Goal: Information Seeking & Learning: Check status

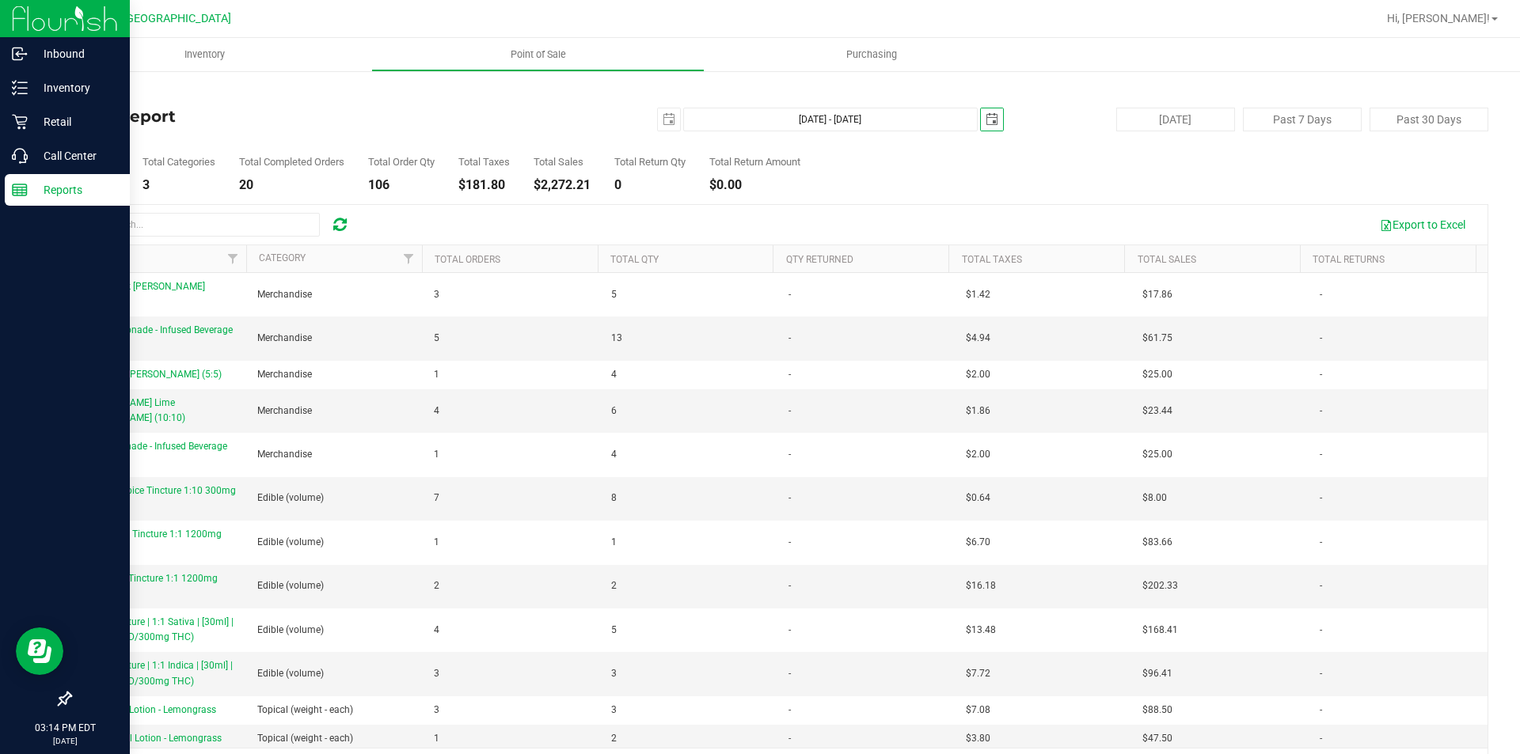
click at [13, 186] on icon at bounding box center [20, 190] width 16 height 16
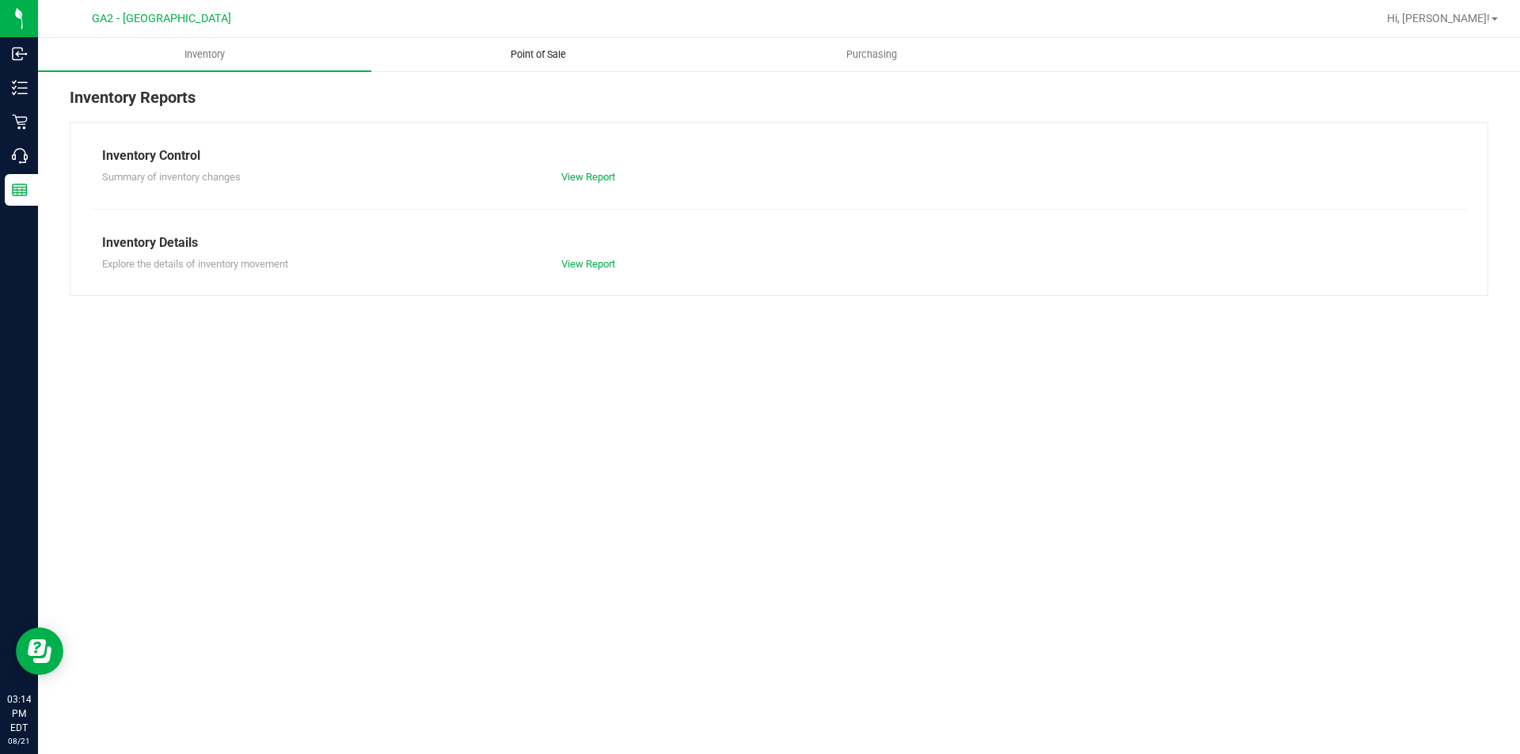
click at [522, 36] on nav "GA2 - Stockbridge Hi, [PERSON_NAME]!" at bounding box center [779, 19] width 1482 height 38
click at [529, 55] on span "Point of Sale" at bounding box center [538, 54] width 98 height 14
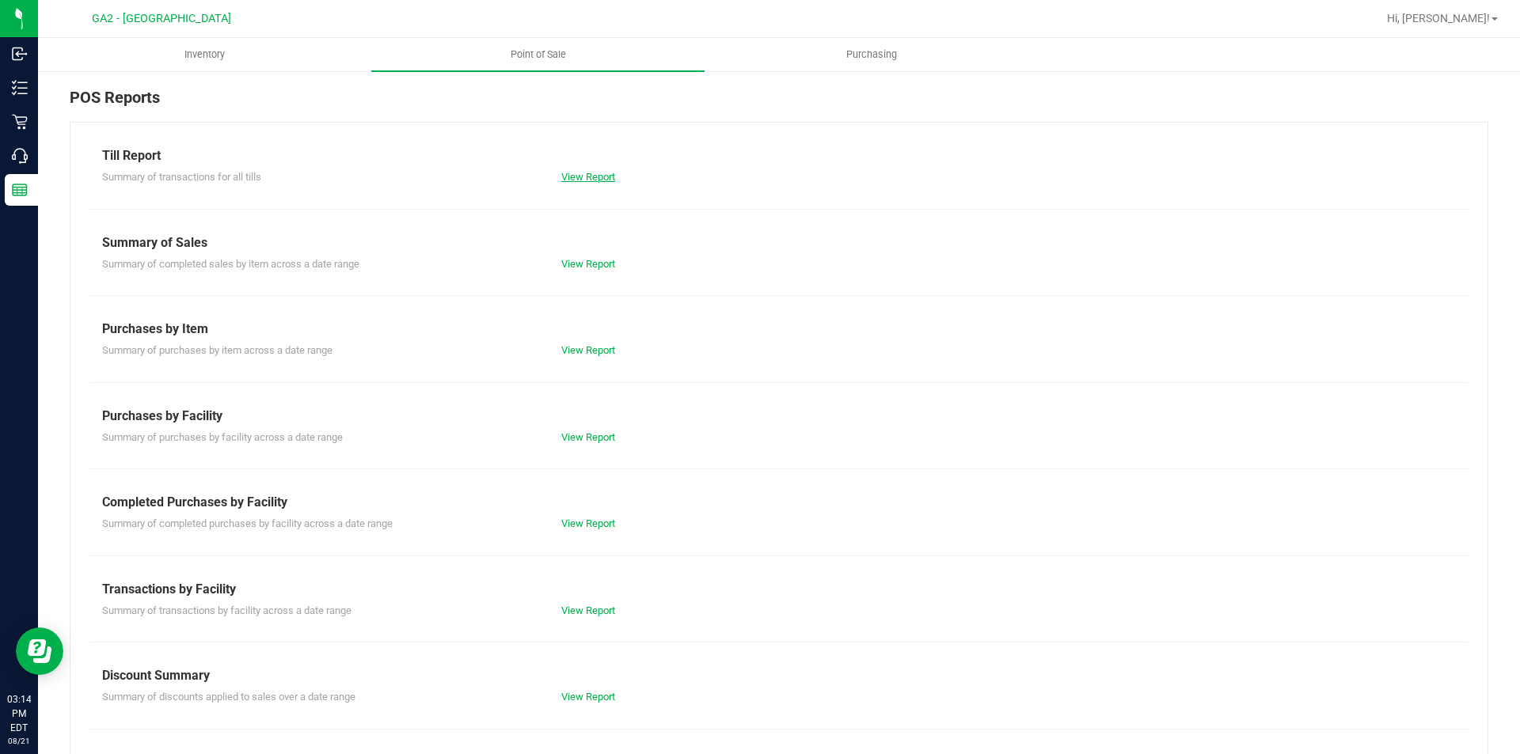
click at [595, 176] on link "View Report" at bounding box center [588, 177] width 54 height 12
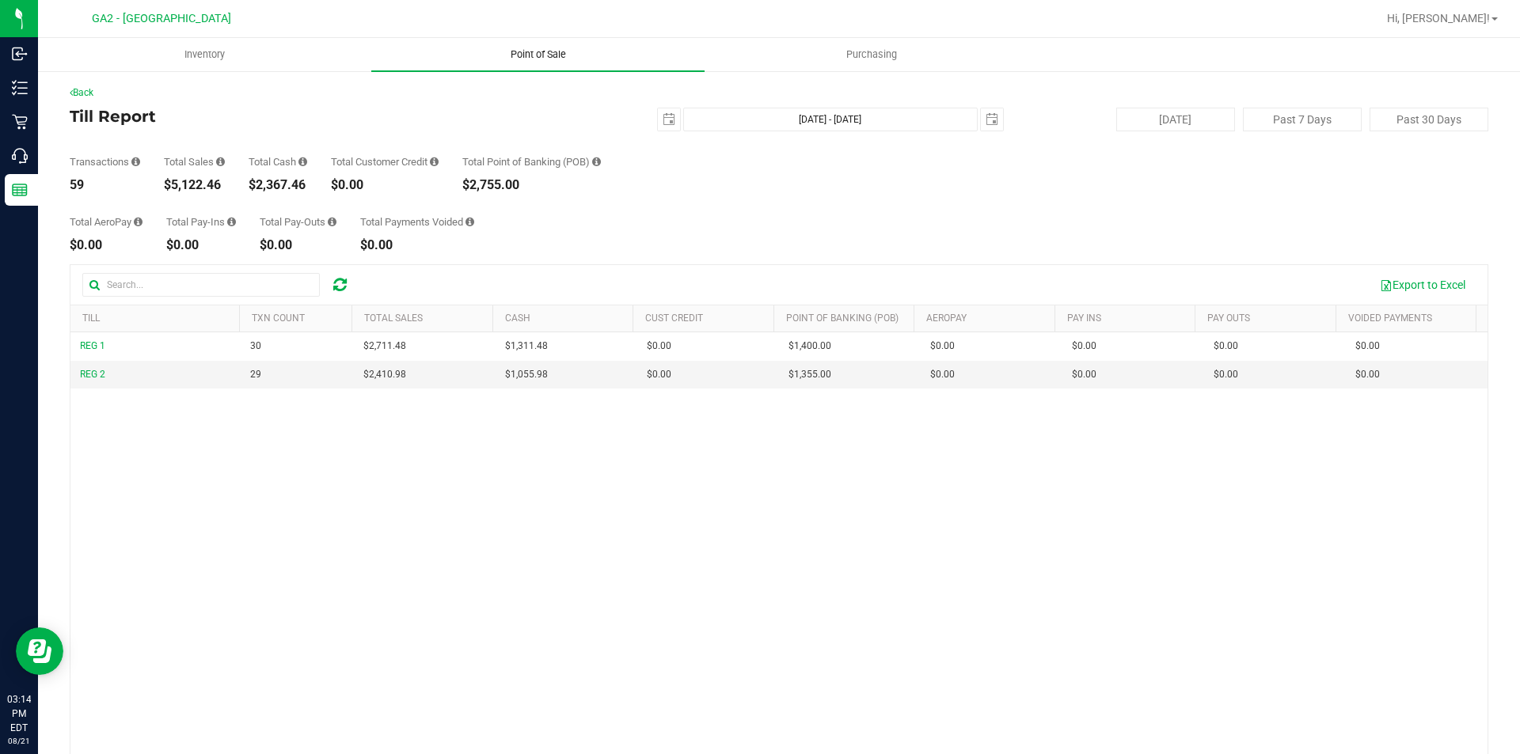
click at [522, 52] on span "Point of Sale" at bounding box center [538, 54] width 98 height 14
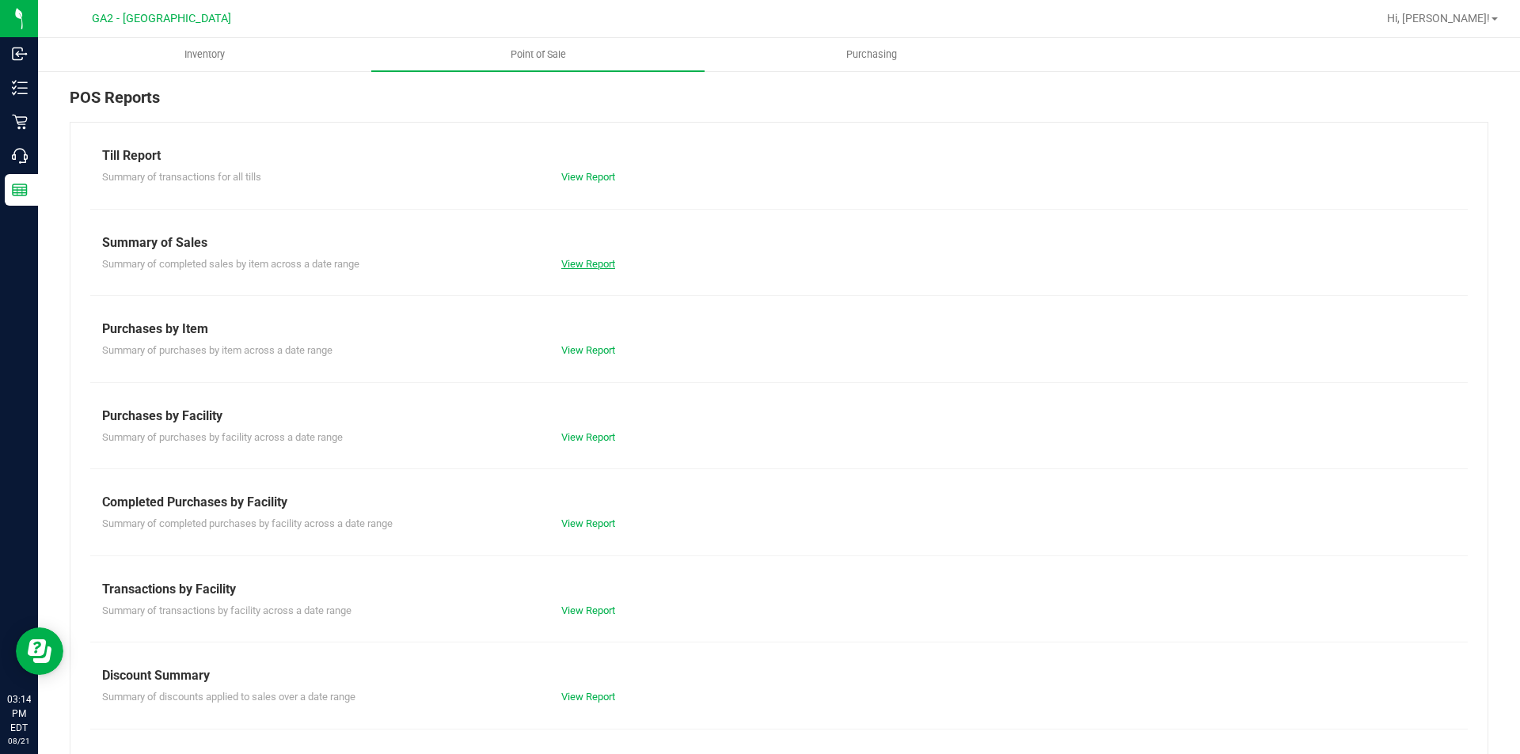
click at [590, 268] on link "View Report" at bounding box center [588, 264] width 54 height 12
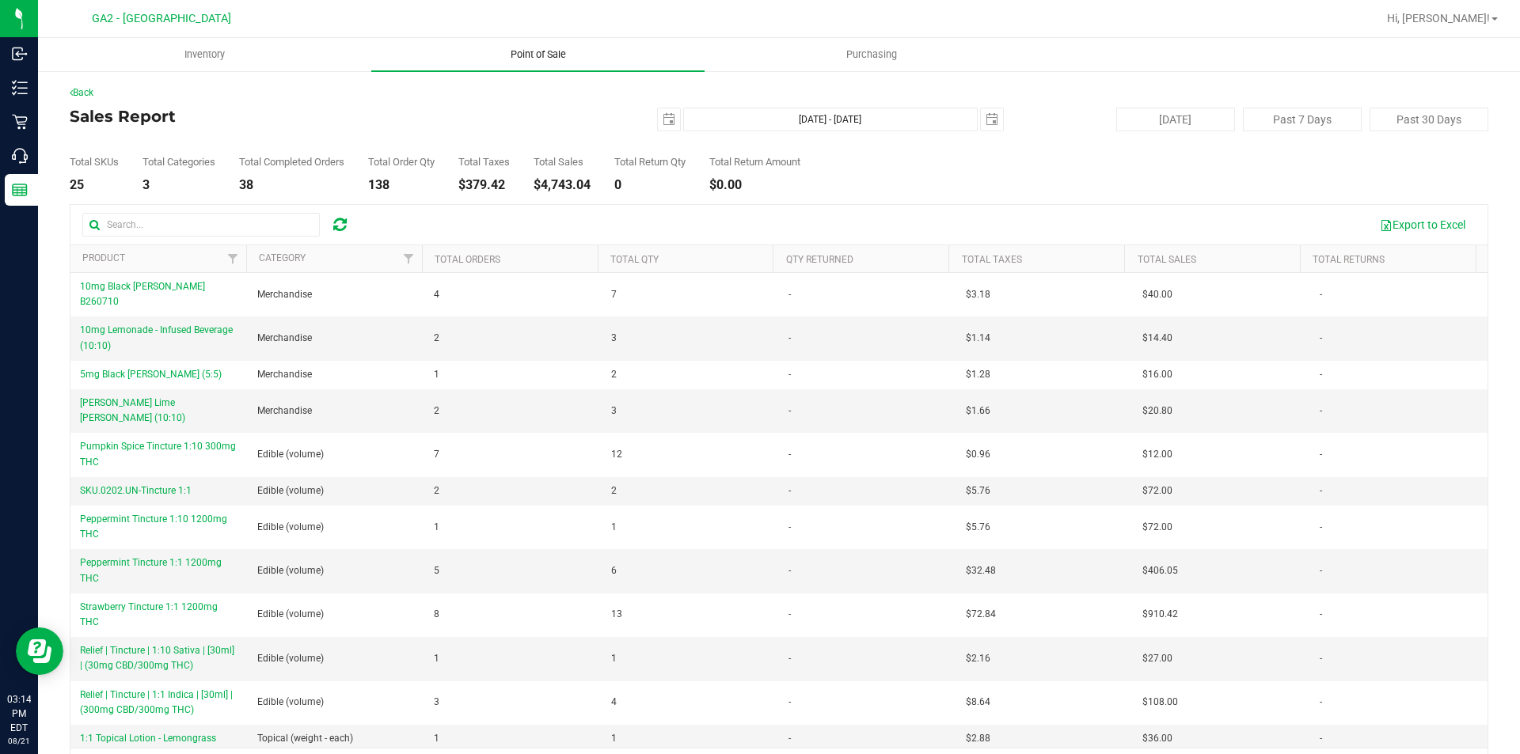
click at [545, 53] on span "Point of Sale" at bounding box center [538, 54] width 98 height 14
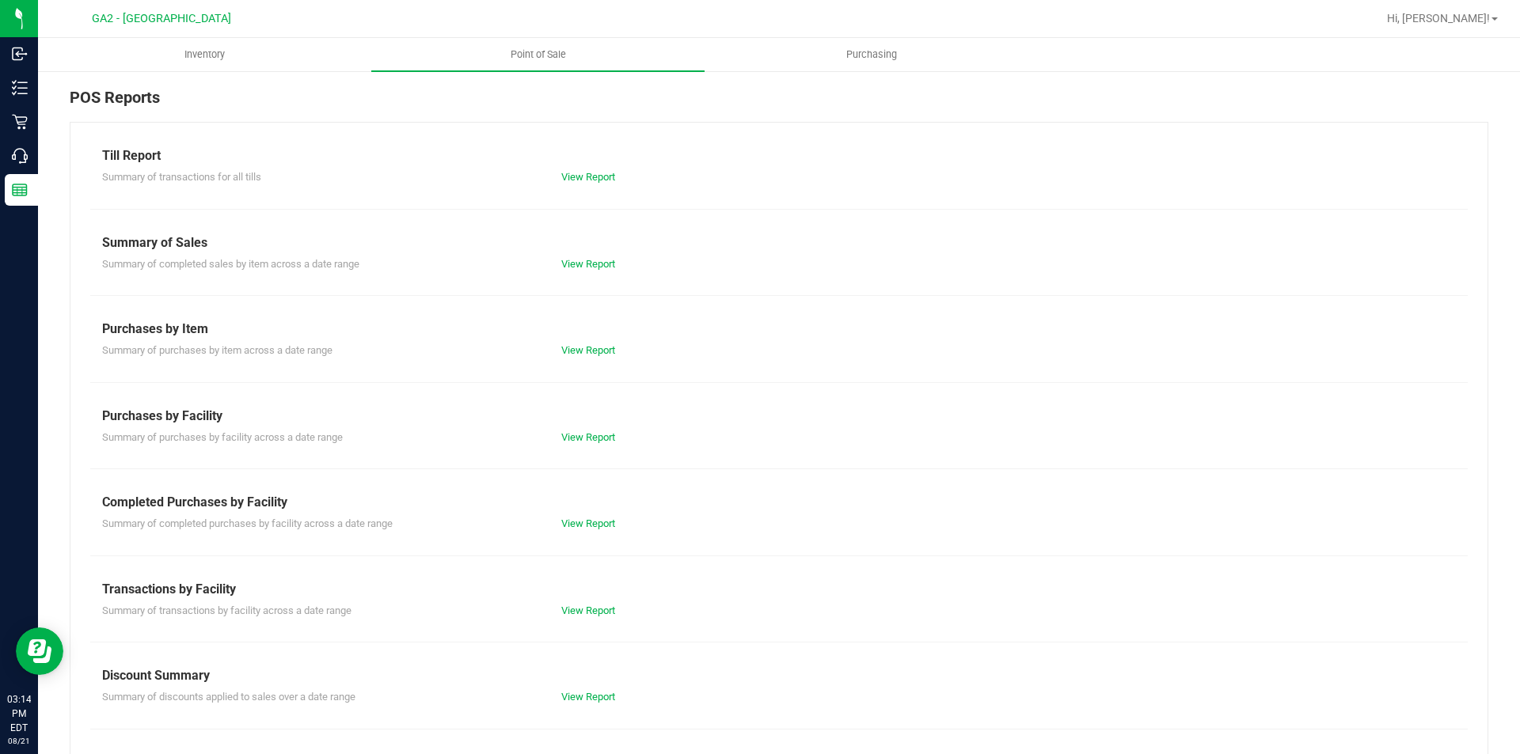
click at [578, 184] on div "View Report" at bounding box center [778, 177] width 459 height 16
click at [581, 179] on link "View Report" at bounding box center [588, 177] width 54 height 12
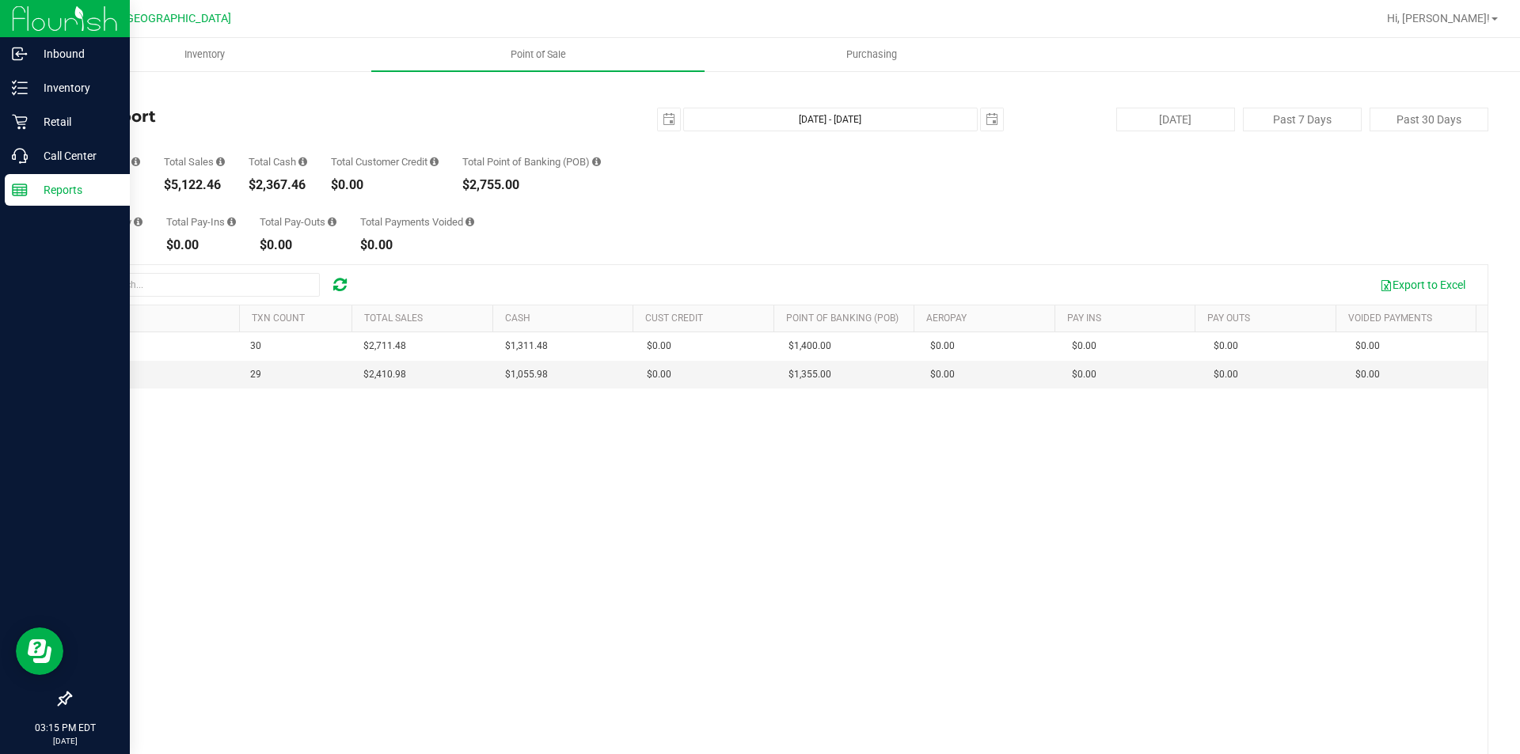
click at [0, 183] on link "Reports" at bounding box center [65, 191] width 130 height 34
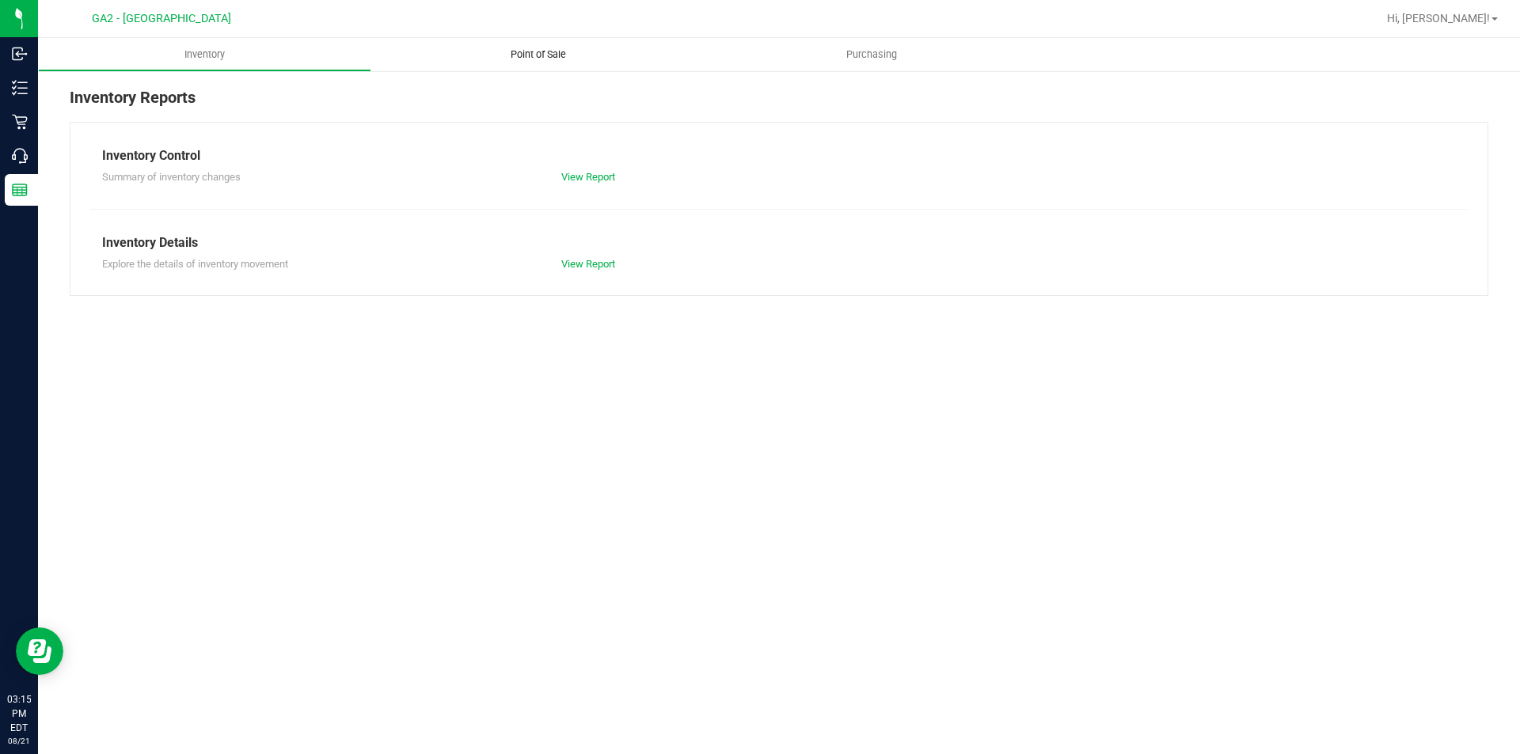
click at [507, 63] on uib-tab-heading "Point of Sale" at bounding box center [537, 54] width 333 height 33
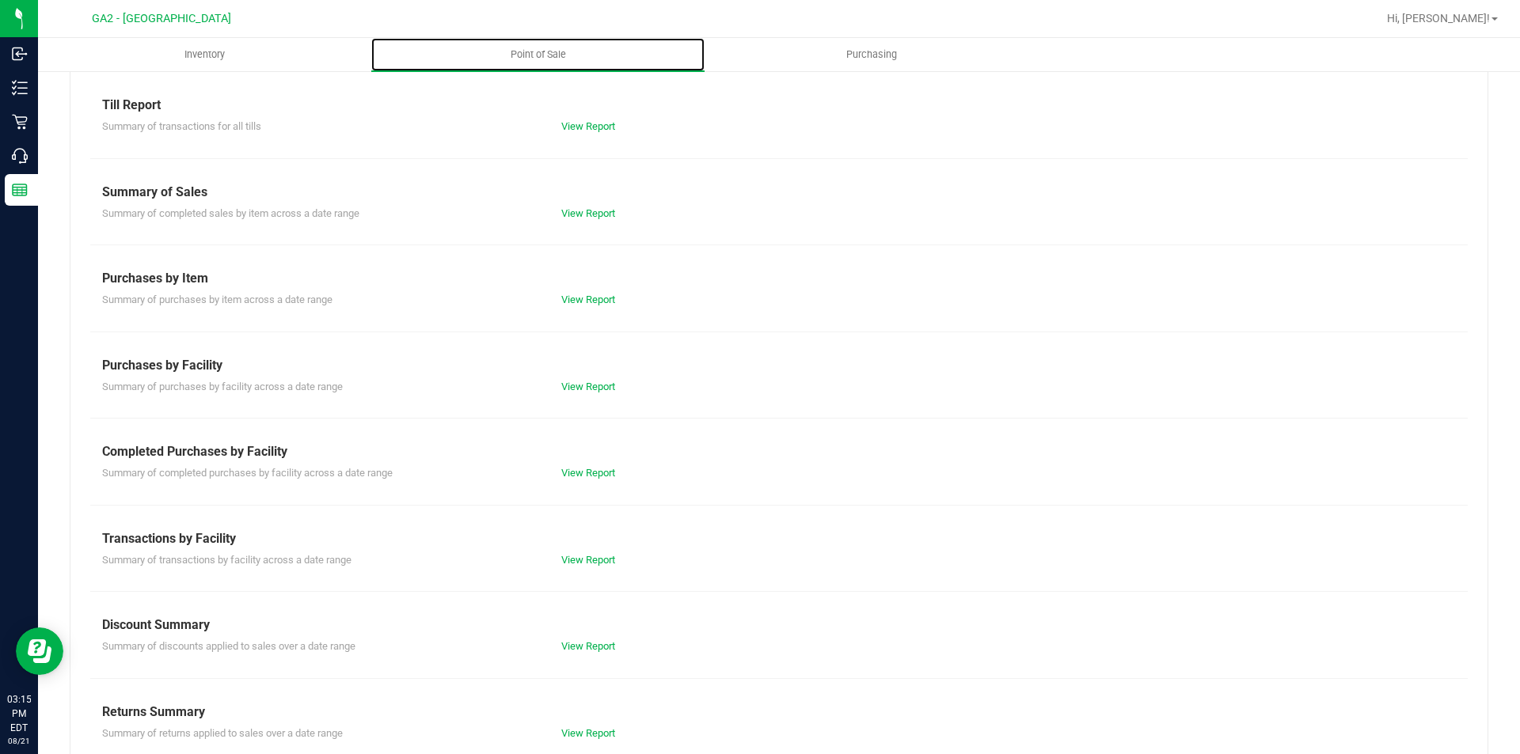
scroll to position [78, 0]
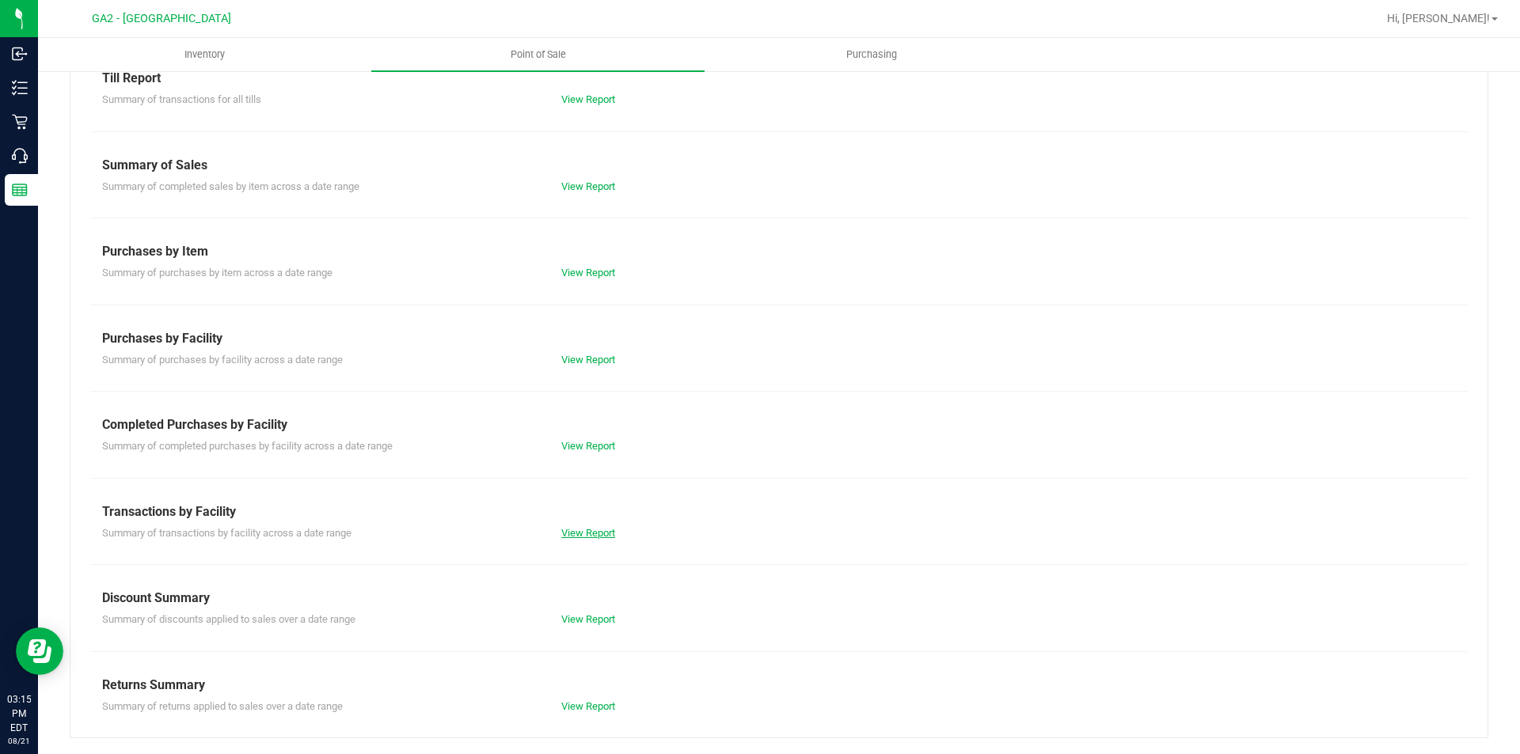
click at [589, 534] on link "View Report" at bounding box center [588, 533] width 54 height 12
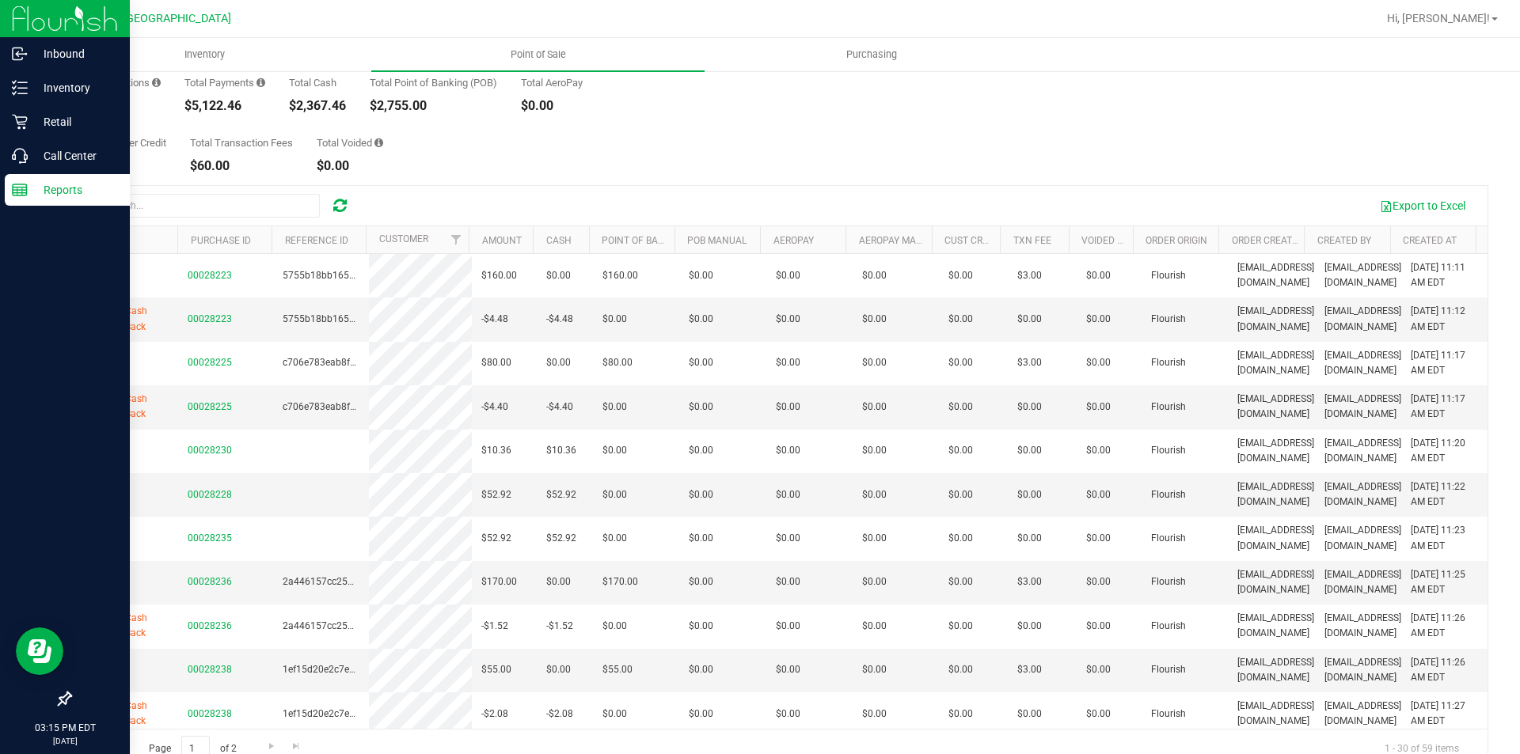
click at [25, 177] on div "Reports" at bounding box center [67, 190] width 125 height 32
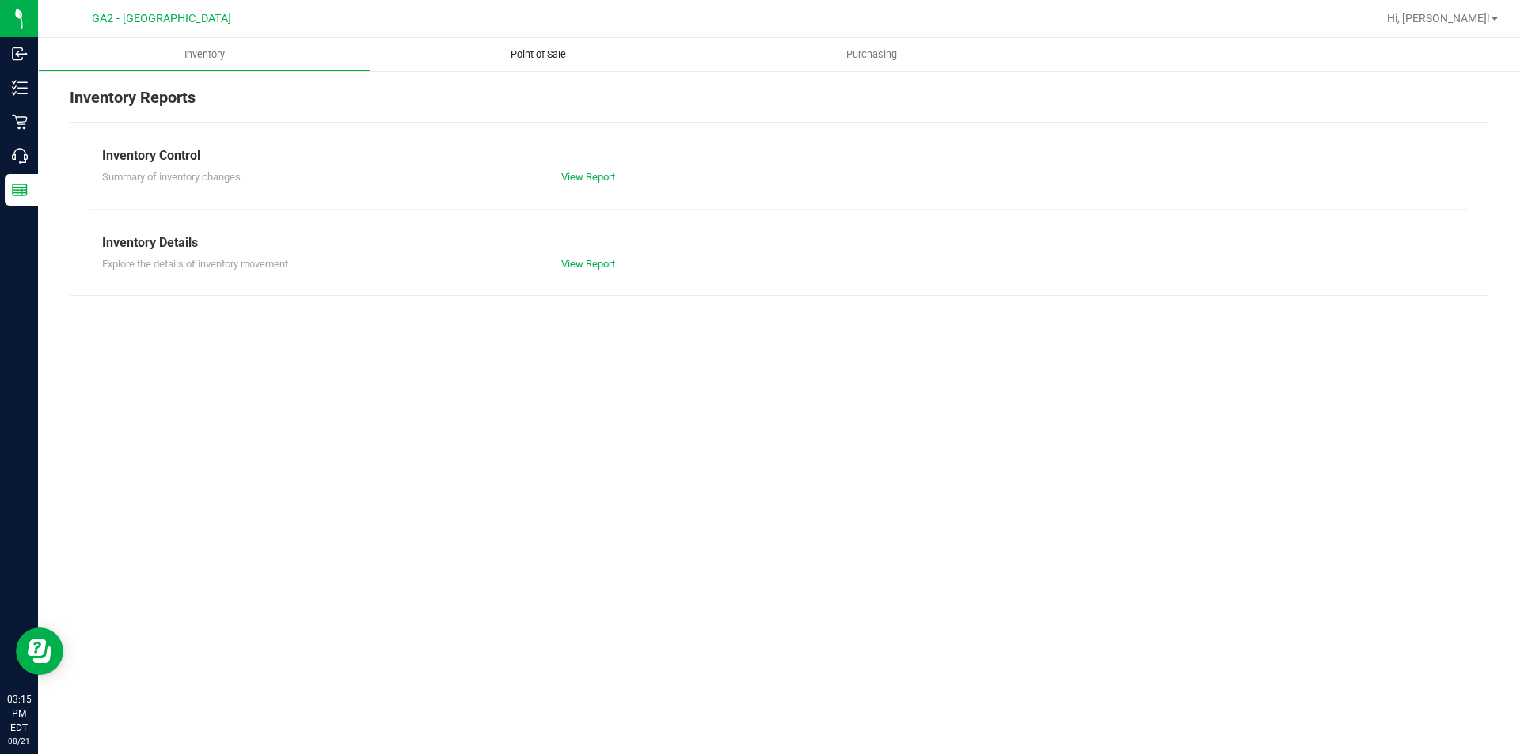
click at [526, 55] on span "Point of Sale" at bounding box center [538, 54] width 98 height 14
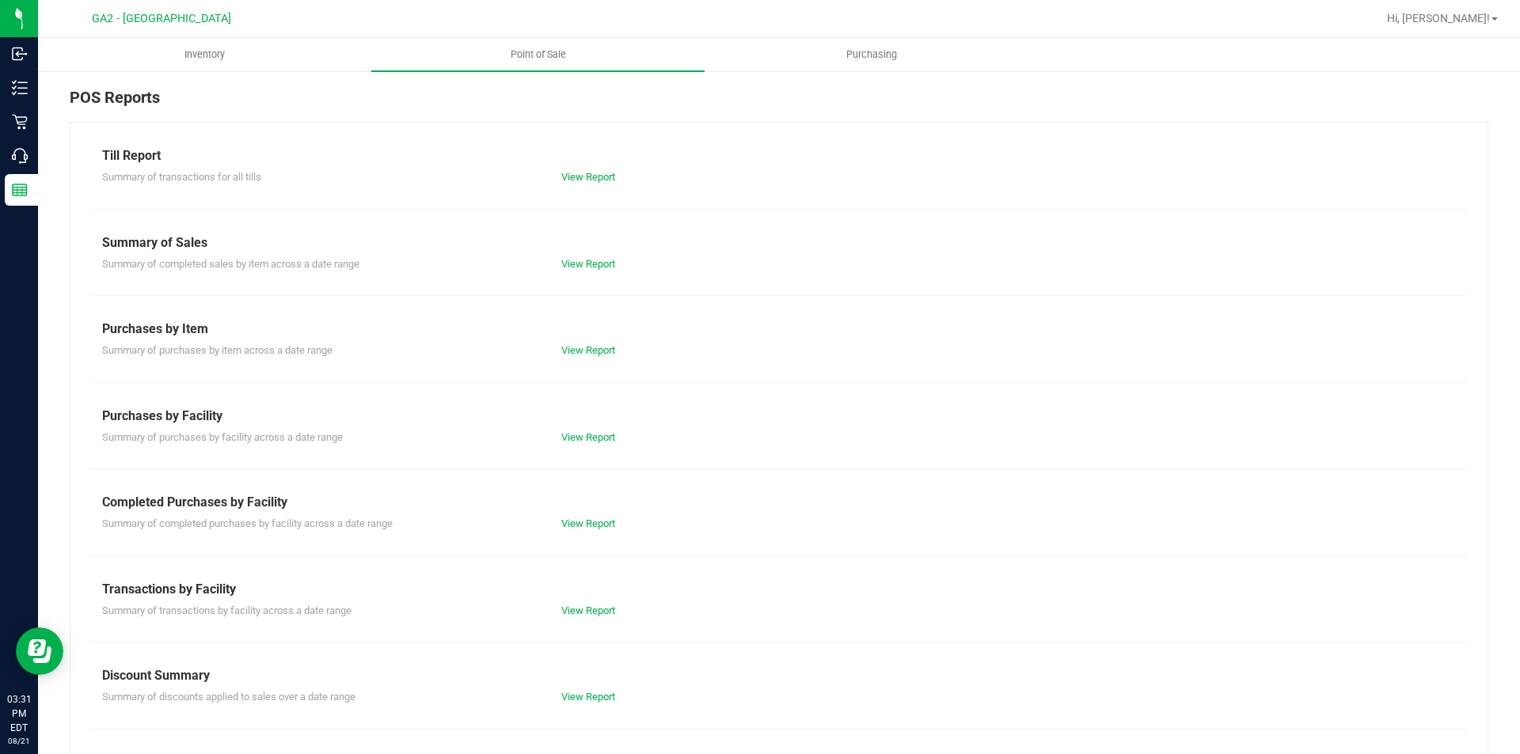
click at [232, 93] on div "POS Reports" at bounding box center [779, 103] width 1419 height 36
click at [241, 113] on div "POS Reports" at bounding box center [779, 103] width 1419 height 36
click at [591, 254] on div "Summary of completed sales by item across a date range View Report" at bounding box center [778, 263] width 1377 height 20
click at [594, 260] on link "View Report" at bounding box center [588, 264] width 54 height 12
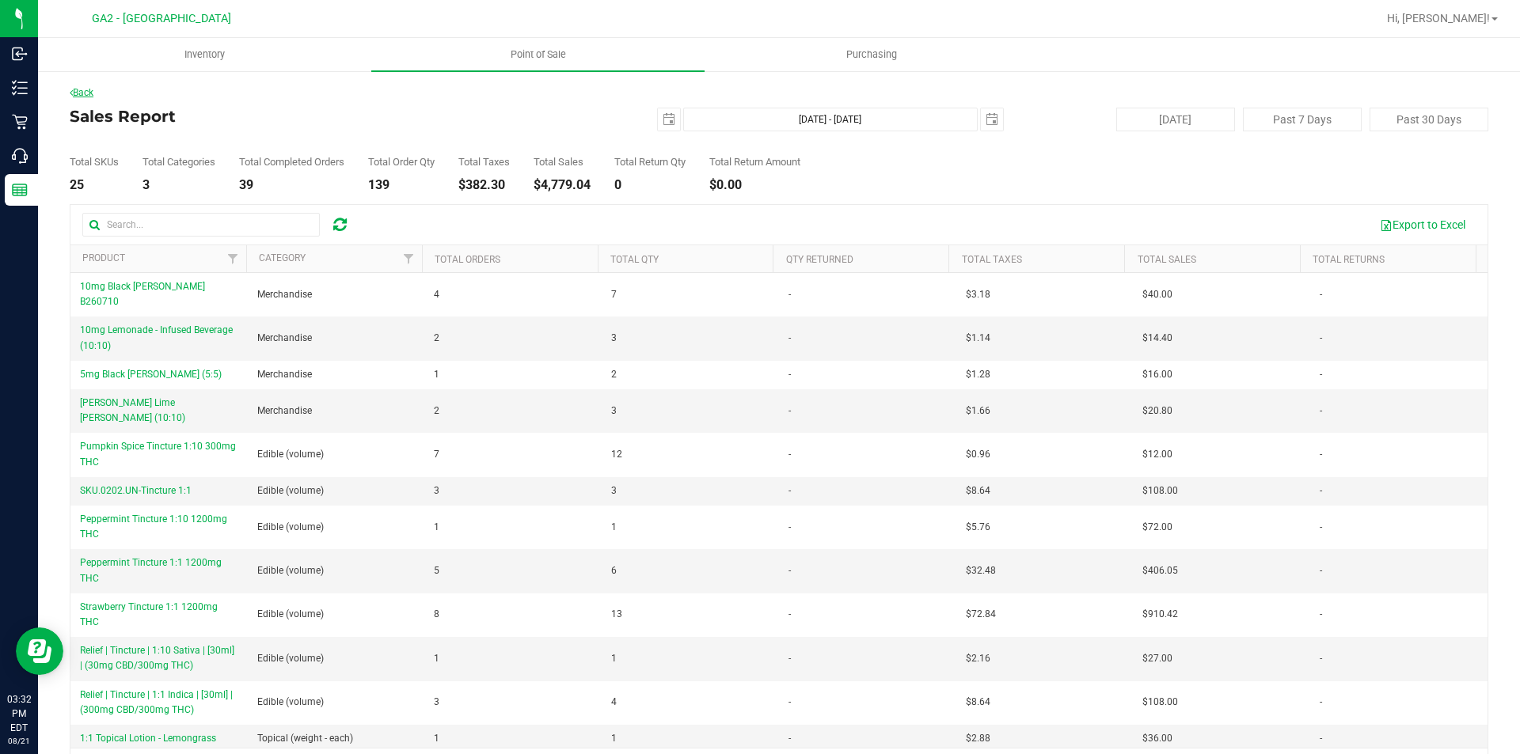
click at [74, 94] on link "Back" at bounding box center [82, 92] width 24 height 11
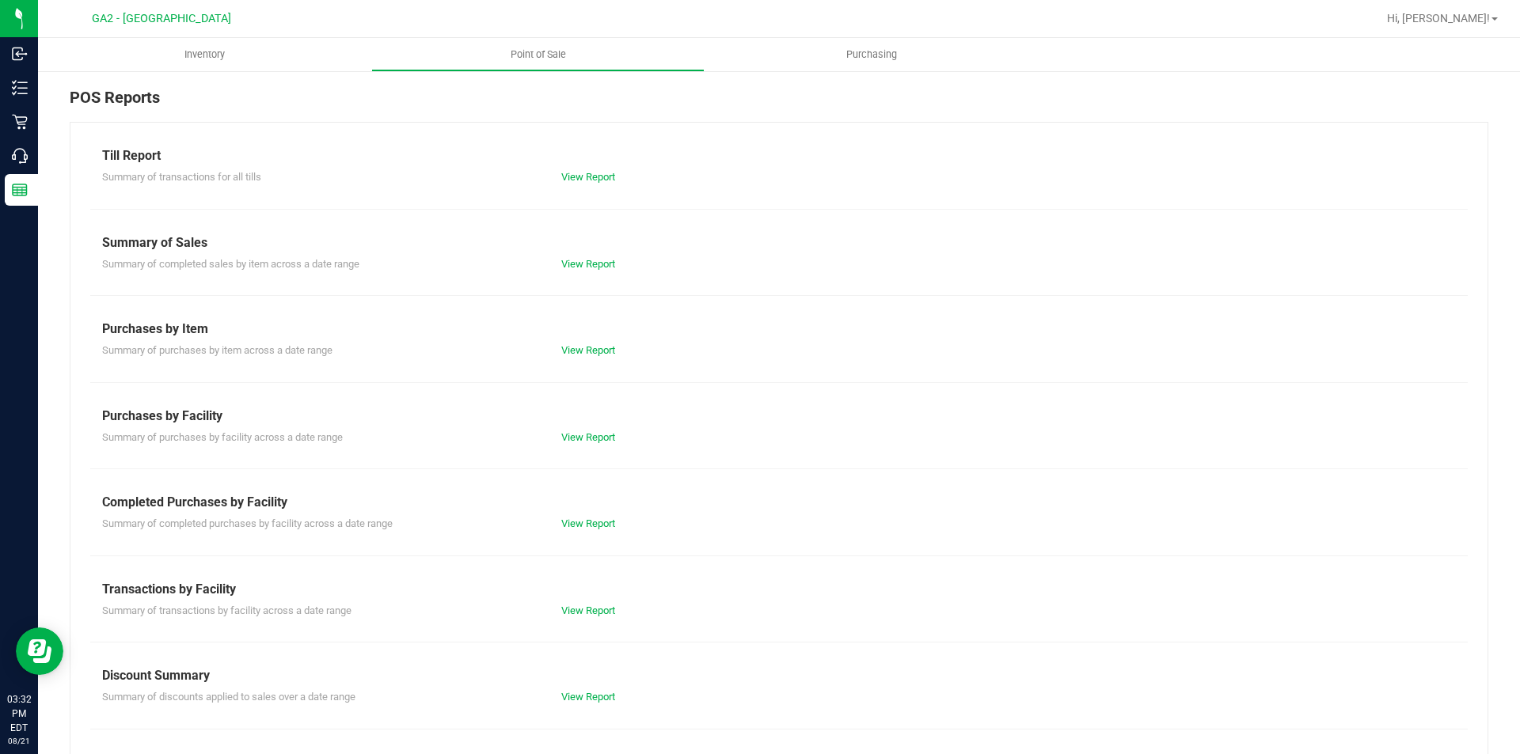
click at [604, 617] on div "View Report" at bounding box center [664, 611] width 230 height 16
click at [597, 613] on link "View Report" at bounding box center [588, 611] width 54 height 12
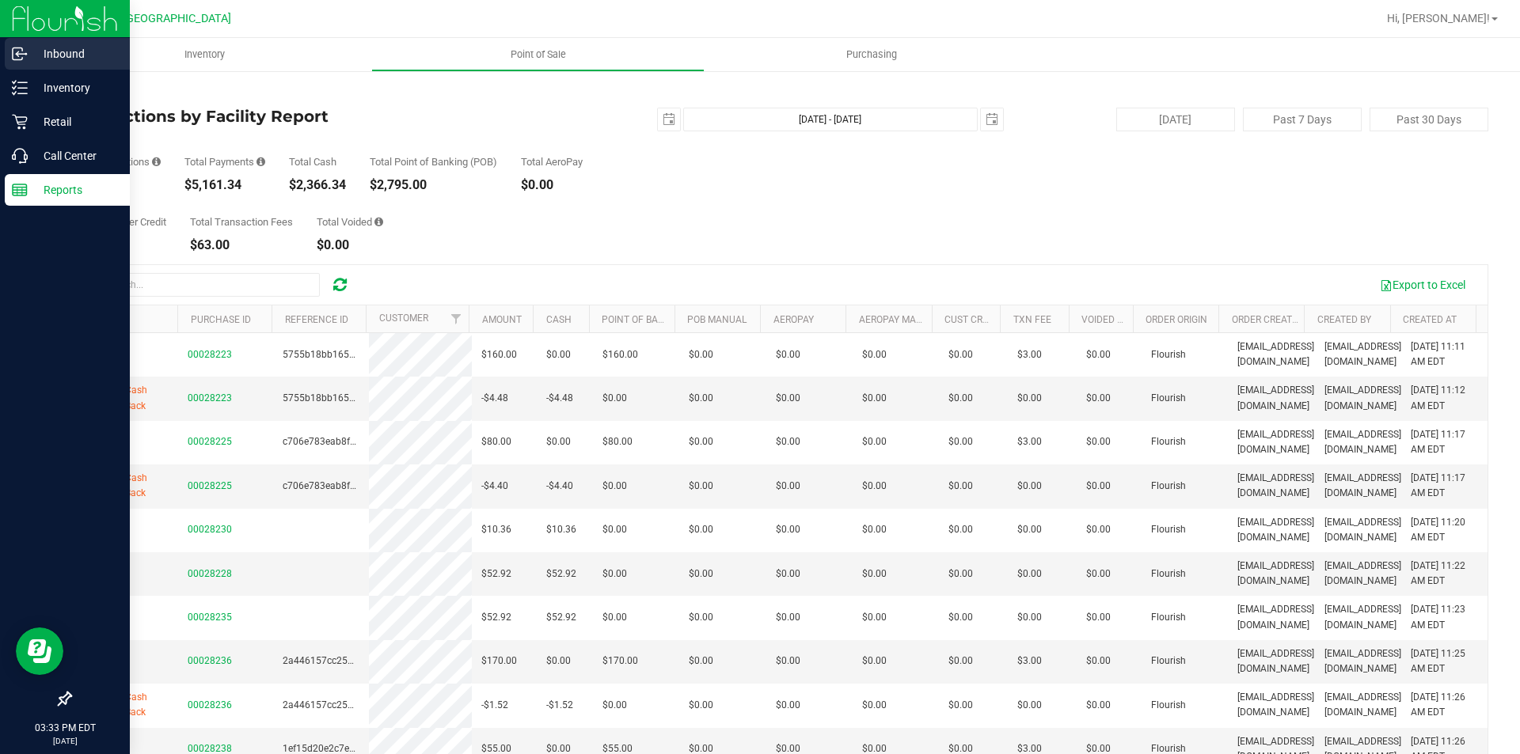
click at [120, 55] on p "Inbound" at bounding box center [75, 53] width 95 height 19
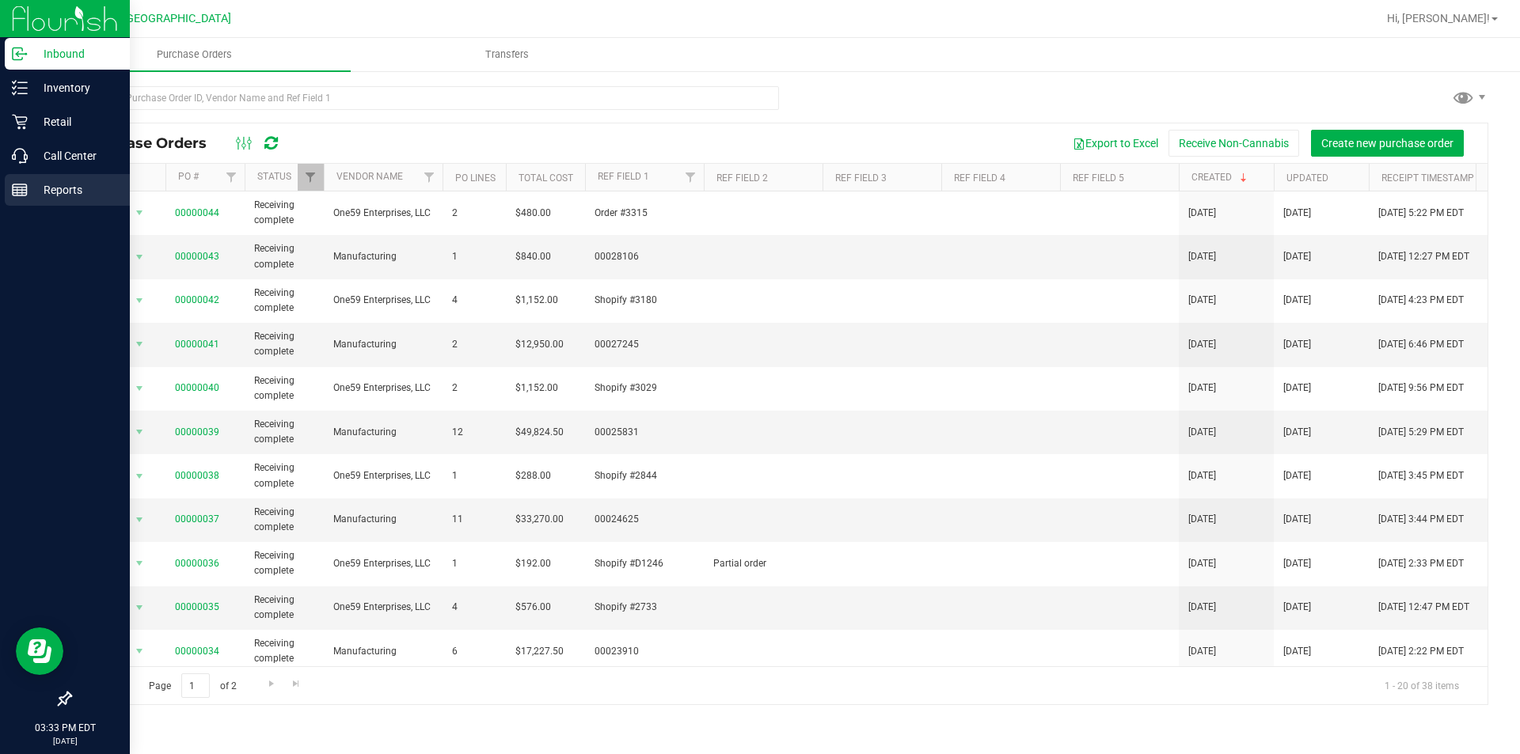
click at [28, 192] on p "Reports" at bounding box center [75, 189] width 95 height 19
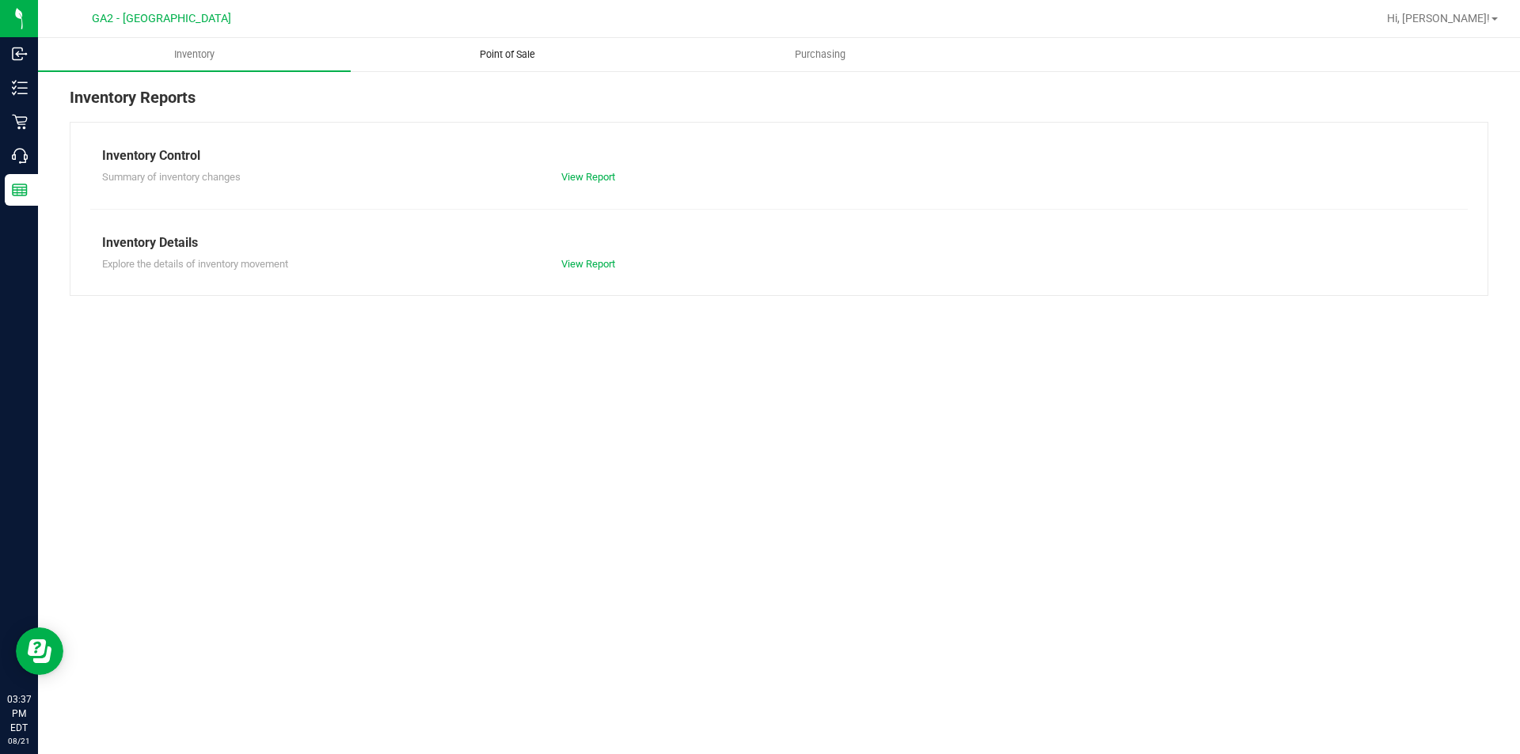
click at [514, 48] on span "Point of Sale" at bounding box center [507, 54] width 98 height 14
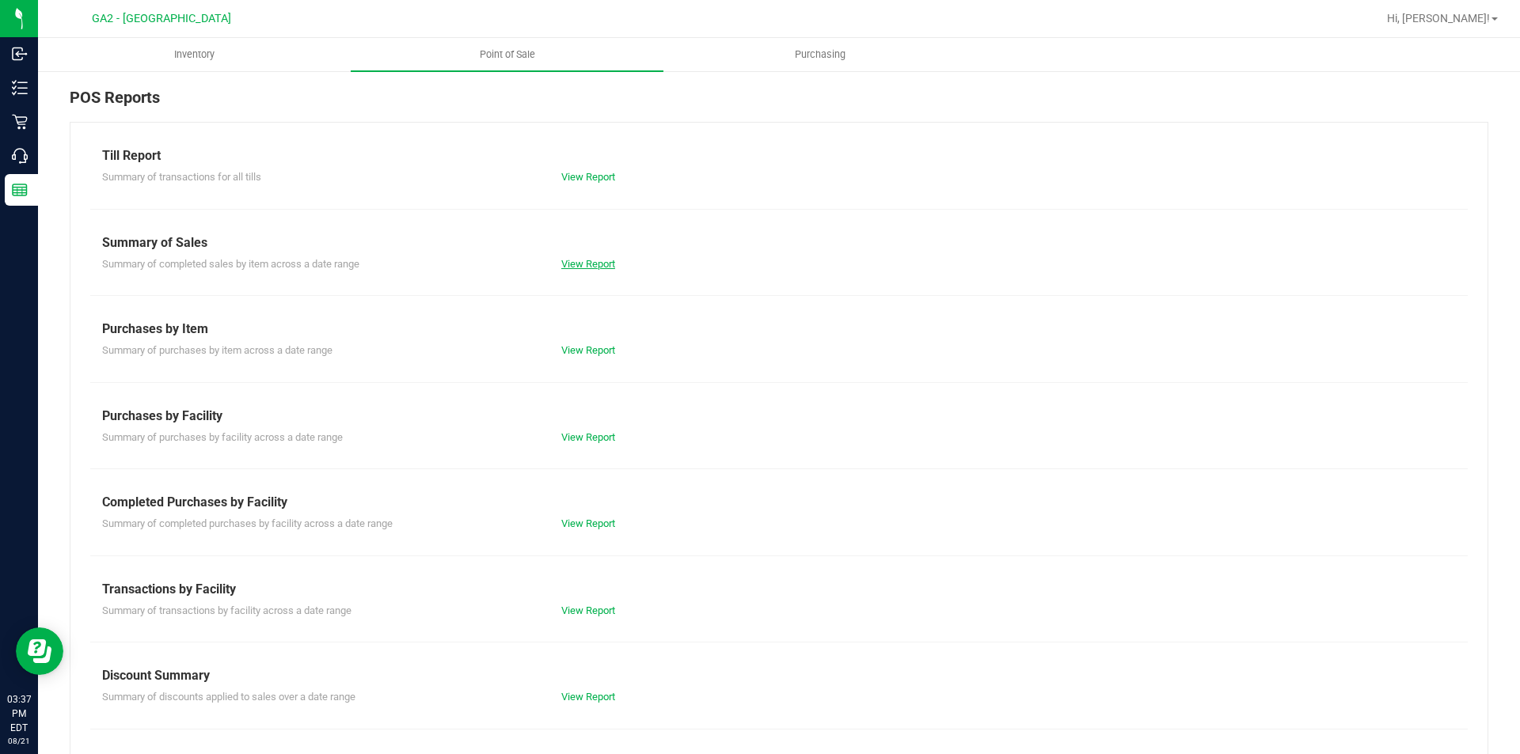
click at [588, 260] on link "View Report" at bounding box center [588, 264] width 54 height 12
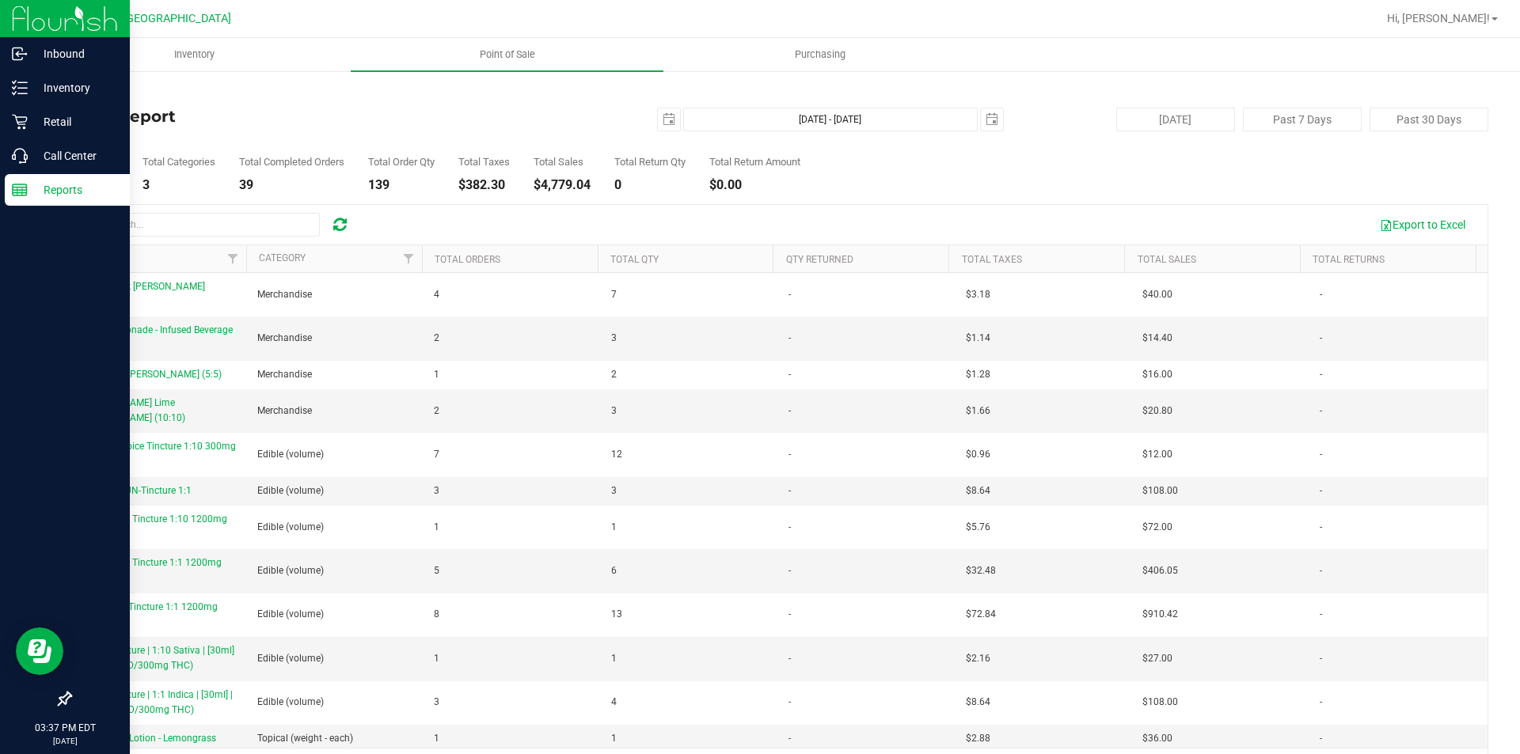
click at [34, 188] on p "Reports" at bounding box center [75, 189] width 95 height 19
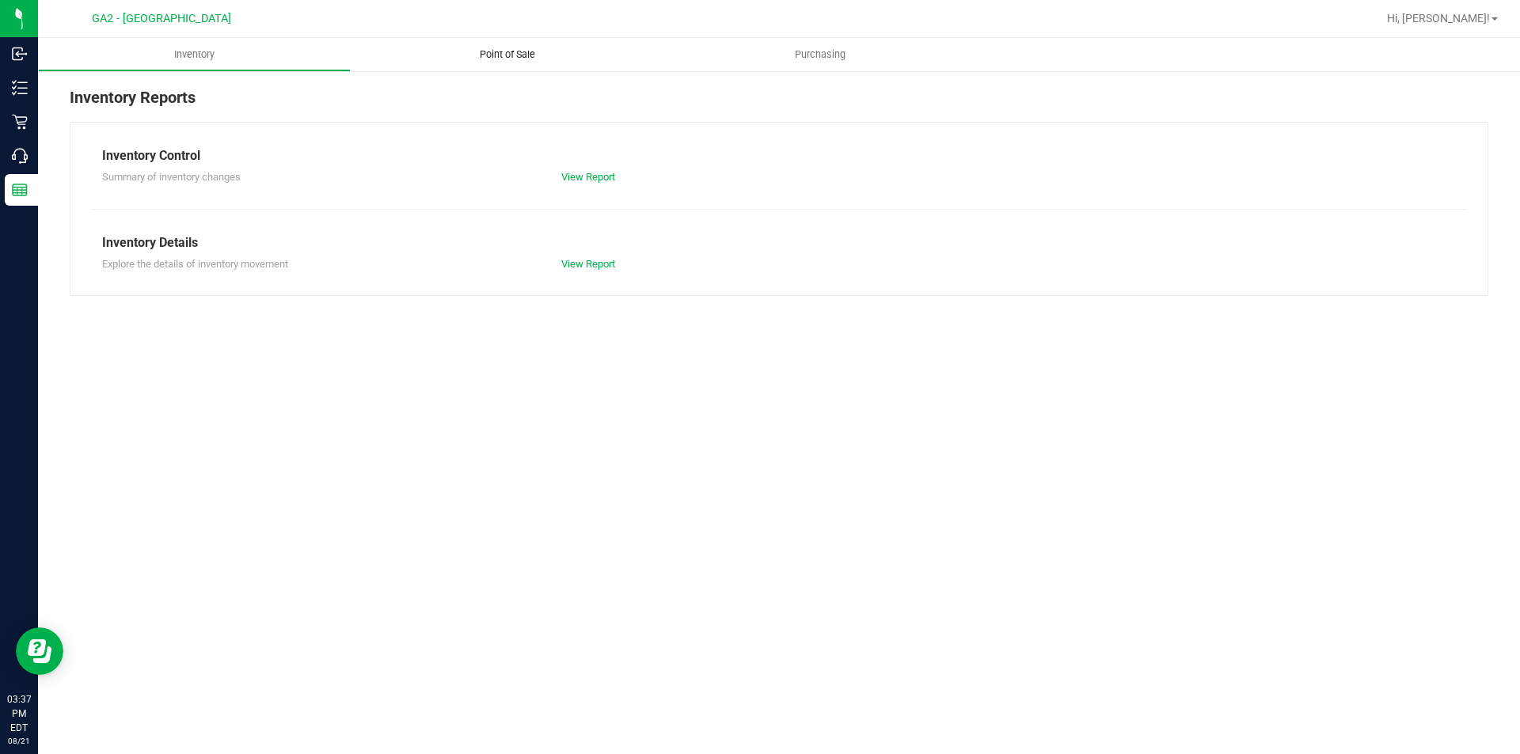
click at [510, 57] on span "Point of Sale" at bounding box center [507, 54] width 98 height 14
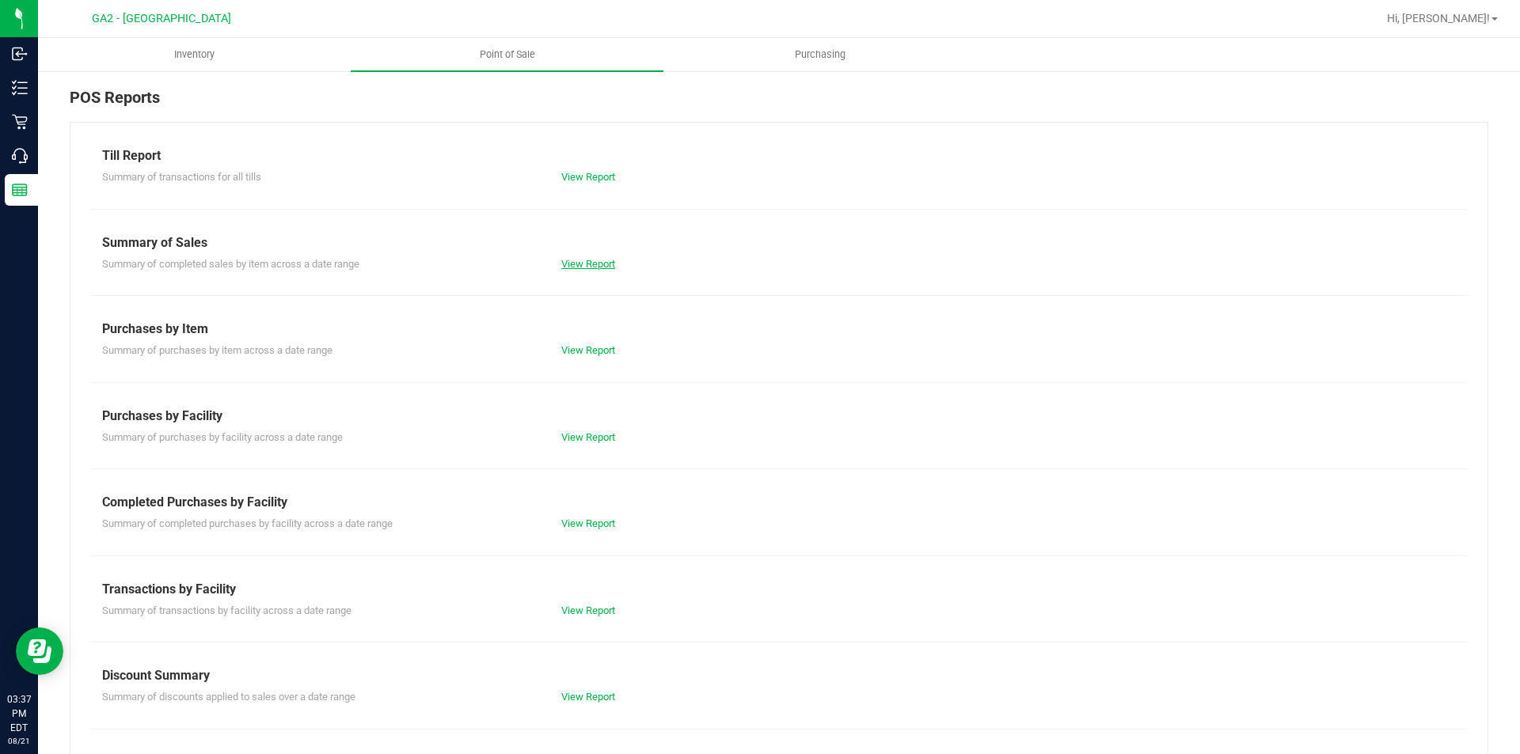
click at [593, 266] on link "View Report" at bounding box center [588, 264] width 54 height 12
